Goal: Complete application form

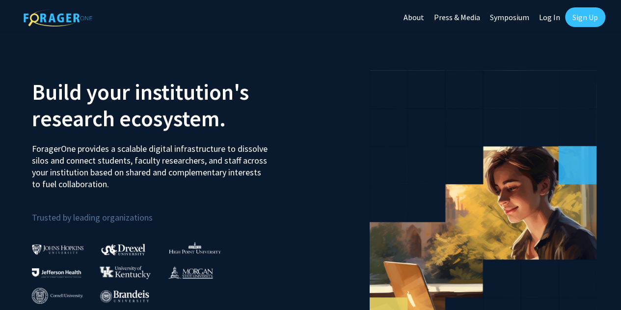
click at [554, 13] on link "Log In" at bounding box center [549, 17] width 31 height 34
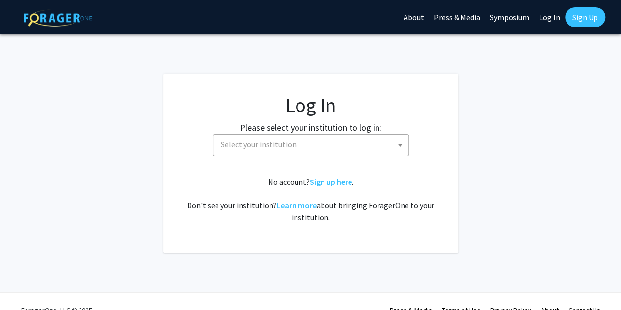
click at [299, 149] on span "Select your institution" at bounding box center [313, 145] width 192 height 20
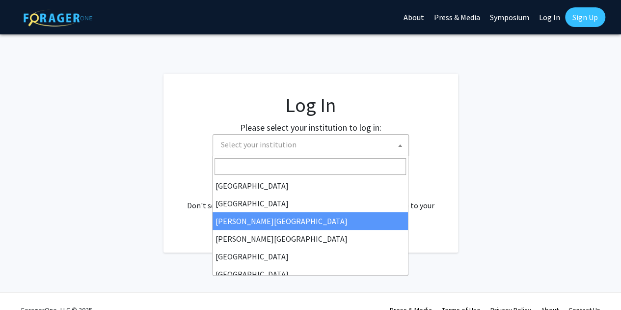
select select "5"
click at [312, 144] on span "Christopher Newport University" at bounding box center [313, 145] width 192 height 20
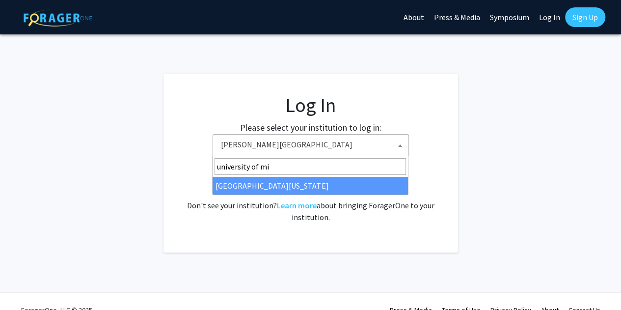
type input "university of mi"
select select "33"
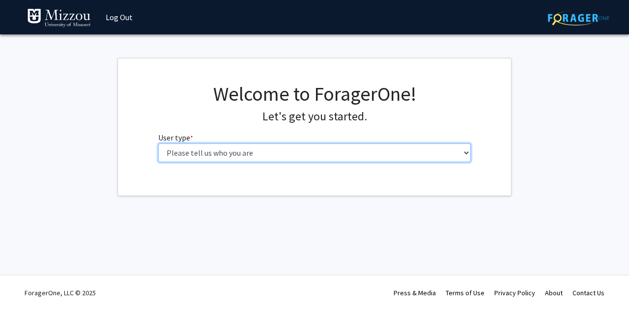
drag, startPoint x: 0, startPoint y: 0, endPoint x: 415, endPoint y: 146, distance: 439.5
click at [415, 146] on select "Please tell us who you are Undergraduate Student Master's Student Doctoral Cand…" at bounding box center [314, 152] width 313 height 19
select select "1: undergrad"
click at [158, 143] on select "Please tell us who you are Undergraduate Student Master's Student Doctoral Cand…" at bounding box center [314, 152] width 313 height 19
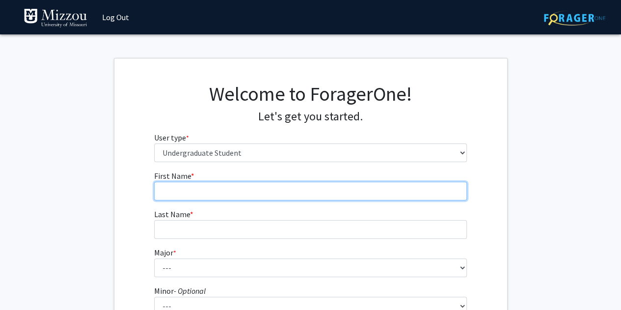
click at [314, 190] on input "First Name * required" at bounding box center [310, 191] width 313 height 19
type input "Thomas"
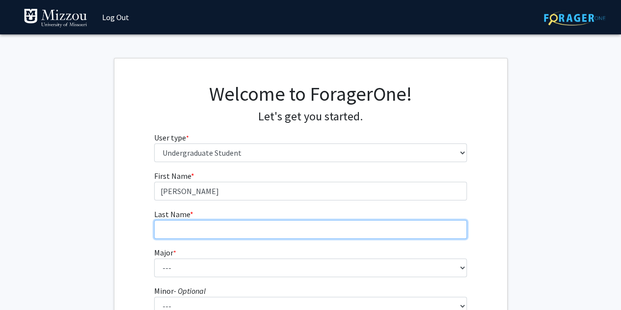
click at [207, 232] on input "Last Name * required" at bounding box center [310, 229] width 313 height 19
type input "Donelon"
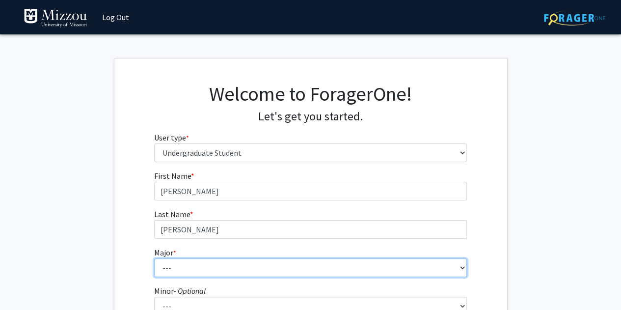
click at [213, 269] on select "--- Agribusiness Management Agricultural Education Agricultural Education: Comm…" at bounding box center [310, 267] width 313 height 19
select select "74: 2566"
click at [154, 258] on select "--- Agribusiness Management Agricultural Education Agricultural Education: Comm…" at bounding box center [310, 267] width 313 height 19
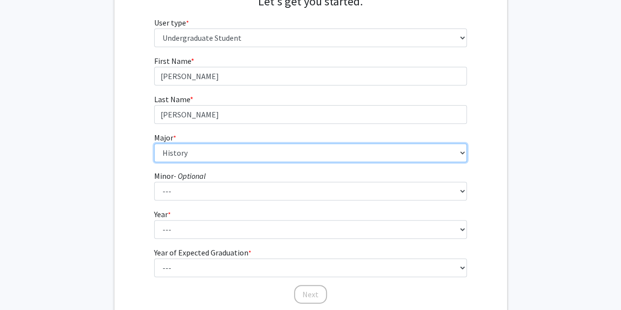
scroll to position [132, 0]
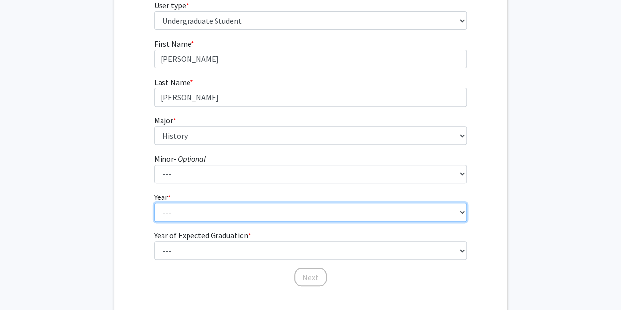
click at [251, 219] on select "--- First-year Sophomore Junior Senior Postbaccalaureate Certificate" at bounding box center [310, 212] width 313 height 19
select select "1: first-year"
click at [154, 203] on select "--- First-year Sophomore Junior Senior Postbaccalaureate Certificate" at bounding box center [310, 212] width 313 height 19
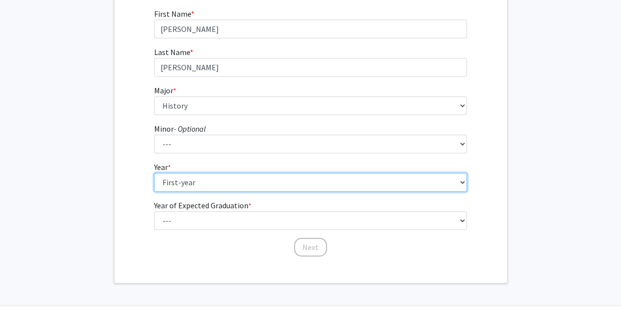
scroll to position [164, 0]
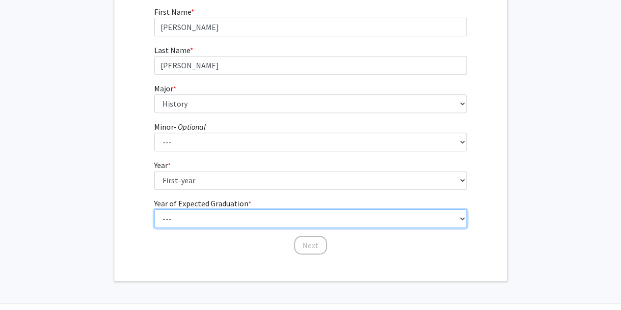
click at [224, 215] on select "--- 2025 2026 2027 2028 2029 2030 2031 2032 2033 2034" at bounding box center [310, 218] width 313 height 19
click at [154, 209] on select "--- 2025 2026 2027 2028 2029 2030 2031 2032 2033 2034" at bounding box center [310, 218] width 313 height 19
click at [428, 215] on select "--- 2025 2026 2027 2028 2029 2030 2031 2032 2033 2034" at bounding box center [310, 218] width 313 height 19
select select "5: 2029"
click at [154, 209] on select "--- 2025 2026 2027 2028 2029 2030 2031 2032 2033 2034" at bounding box center [310, 218] width 313 height 19
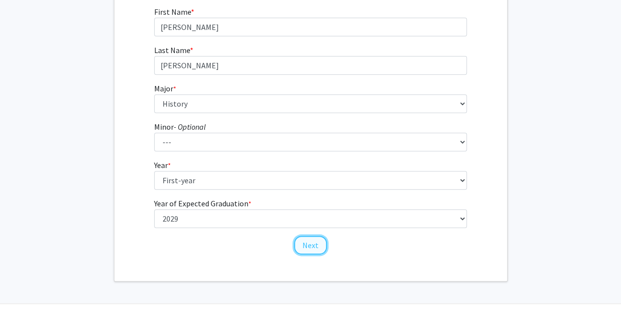
click at [312, 244] on button "Next" at bounding box center [310, 245] width 33 height 19
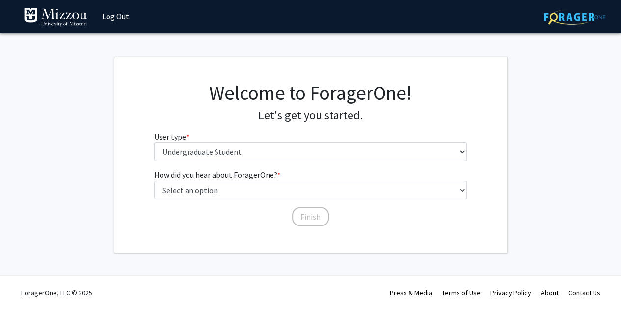
scroll to position [0, 0]
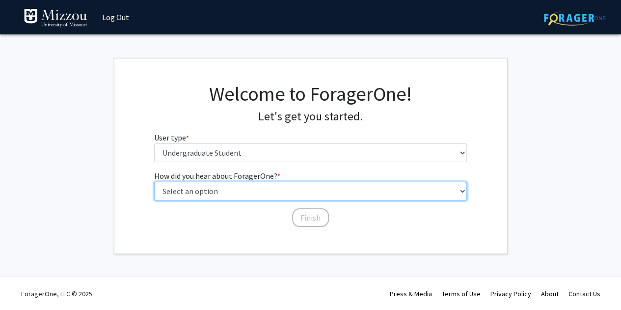
click at [253, 190] on select "Select an option Peer/student recommendation Faculty/staff recommendation Unive…" at bounding box center [310, 191] width 313 height 19
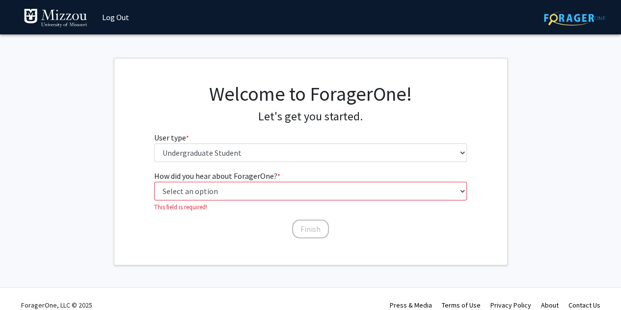
click at [313, 200] on fg-select "How did you hear about ForagerOne? * required Select an option Peer/student rec…" at bounding box center [310, 191] width 313 height 42
click at [299, 196] on select "Select an option Peer/student recommendation Faculty/staff recommendation Unive…" at bounding box center [310, 191] width 313 height 19
select select "3: university_website"
click at [154, 182] on select "Select an option Peer/student recommendation Faculty/staff recommendation Unive…" at bounding box center [310, 191] width 313 height 19
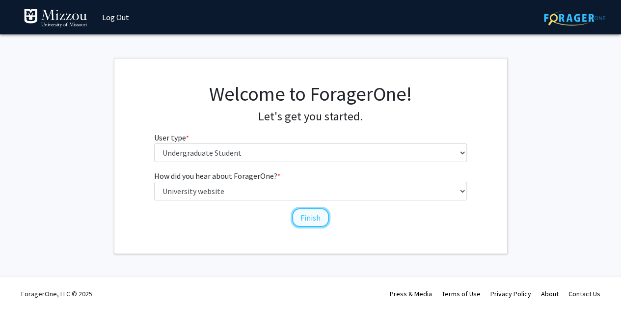
click at [321, 218] on button "Finish" at bounding box center [310, 217] width 37 height 19
